Goal: Task Accomplishment & Management: Manage account settings

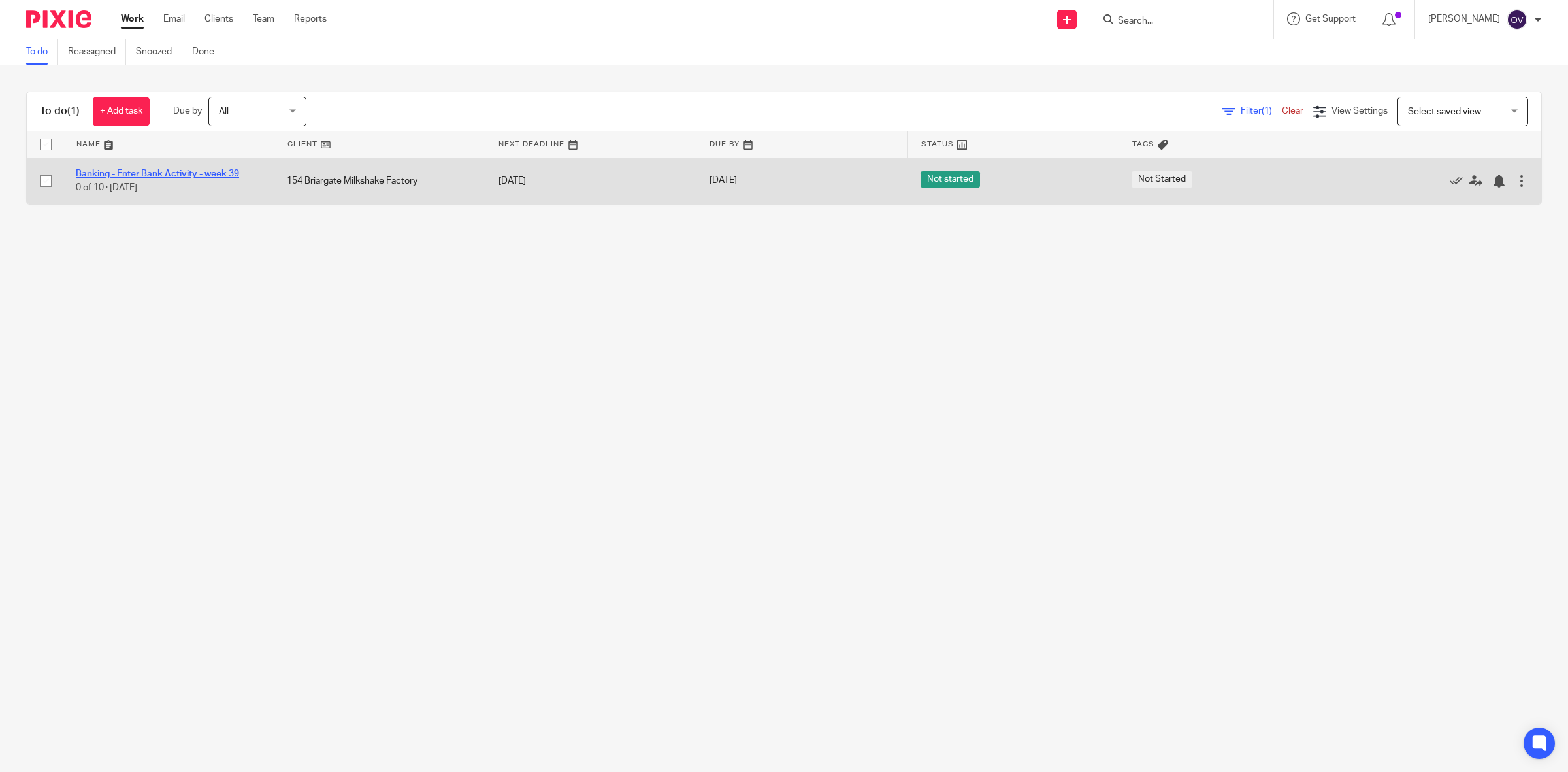
click at [197, 172] on link "Banking - Enter Bank Activity - week 39" at bounding box center [157, 173] width 163 height 9
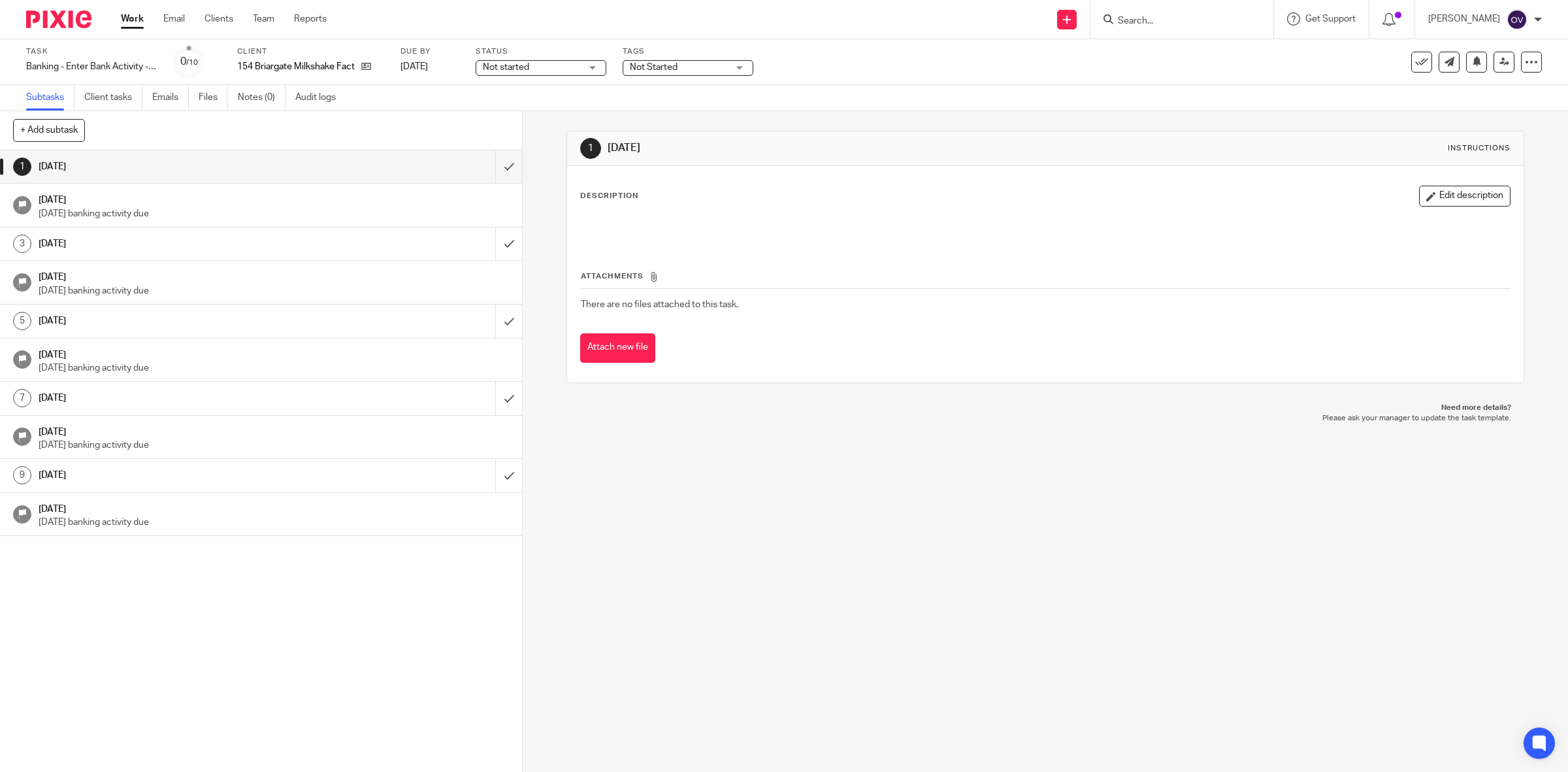
click at [558, 66] on span "Not started" at bounding box center [532, 67] width 98 height 14
click at [553, 109] on li "In progress" at bounding box center [542, 114] width 130 height 26
click at [718, 63] on span "Not Started" at bounding box center [679, 67] width 98 height 14
click at [677, 118] on span "Not Started" at bounding box center [671, 114] width 48 height 9
checkbox input "false"
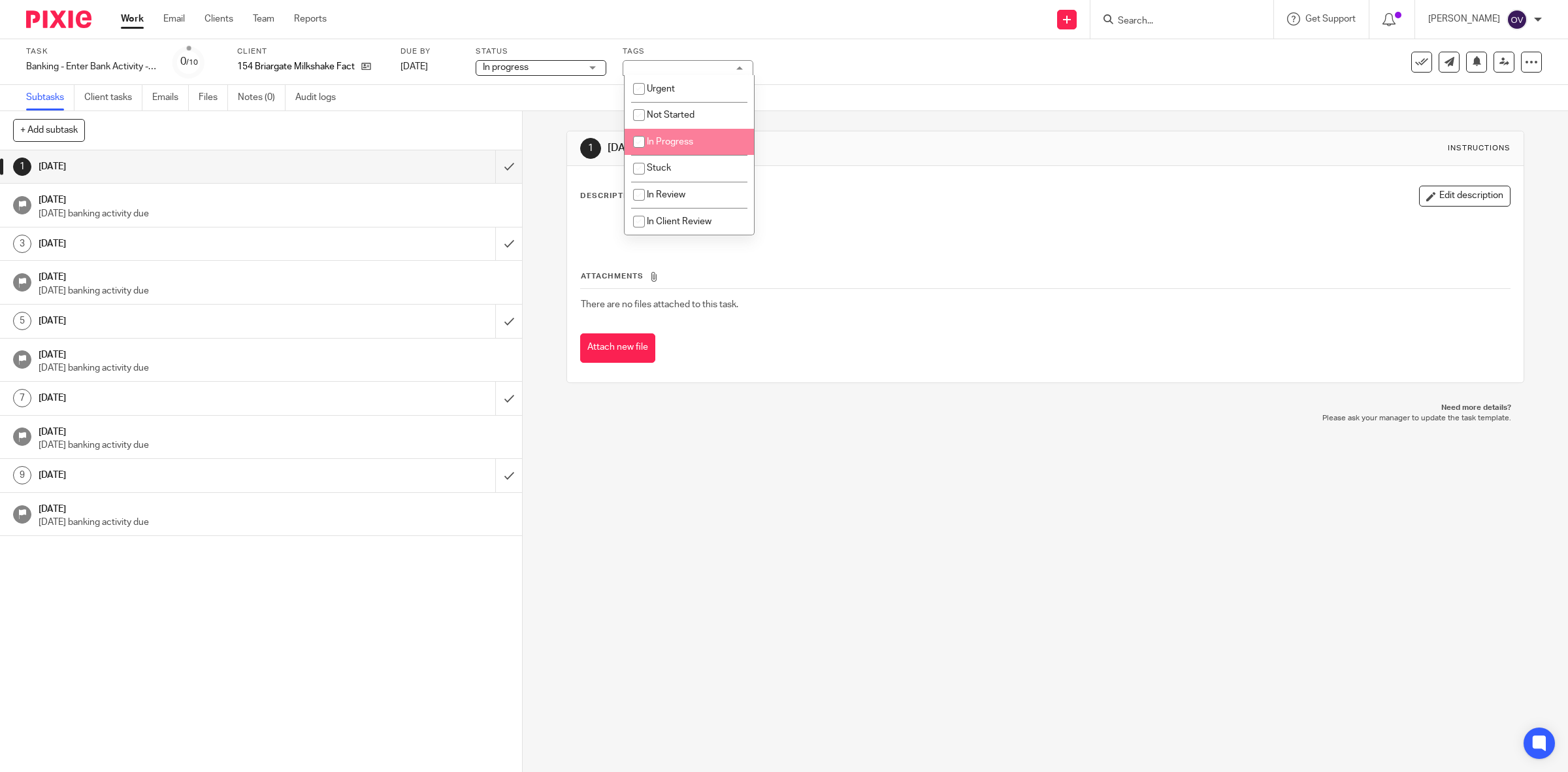
click at [663, 142] on span "In Progress" at bounding box center [671, 142] width 47 height 9
checkbox input "true"
click at [497, 171] on input "submit" at bounding box center [261, 166] width 522 height 32
